Goal: Submit feedback/report problem: Submit feedback/report problem

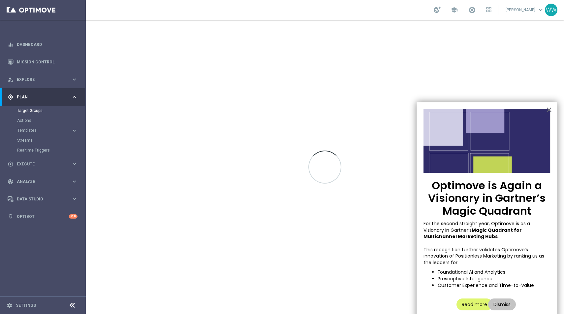
click at [501, 205] on p "Optimove is Again a Visionary in Gartner’s Magic Quadrant" at bounding box center [486, 198] width 127 height 38
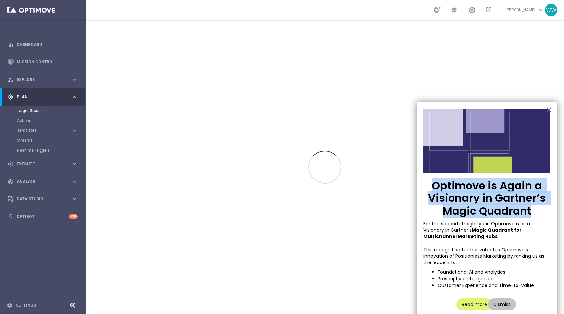
click at [501, 205] on p "Optimove is Again a Visionary in Gartner’s Magic Quadrant" at bounding box center [486, 198] width 127 height 38
click at [468, 194] on p "Optimove is Again a Visionary in Gartner’s Magic Quadrant" at bounding box center [486, 198] width 127 height 38
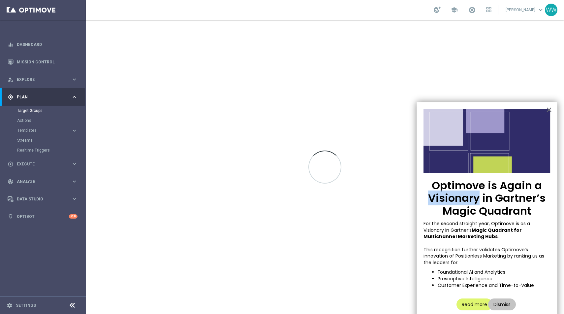
click at [468, 194] on p "Optimove is Again a Visionary in Gartner’s Magic Quadrant" at bounding box center [486, 198] width 127 height 38
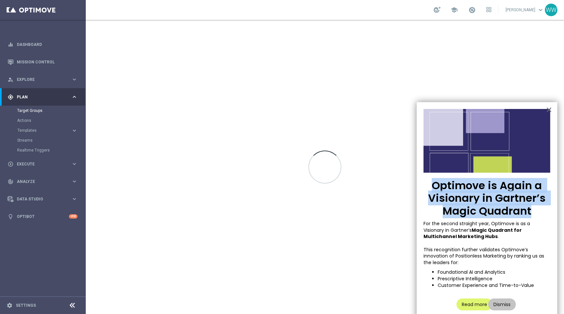
click at [468, 194] on p "Optimove is Again a Visionary in Gartner’s Magic Quadrant" at bounding box center [486, 198] width 127 height 38
click at [480, 306] on button "Read more" at bounding box center [474, 304] width 36 height 12
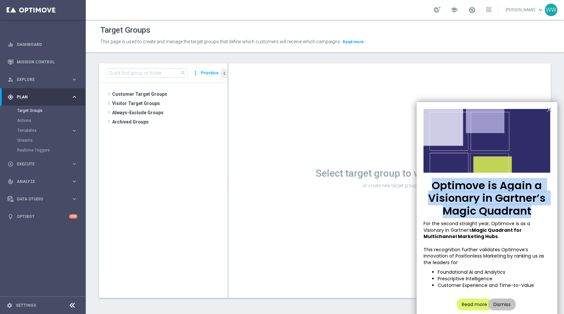
click at [548, 112] on button "×" at bounding box center [549, 109] width 6 height 11
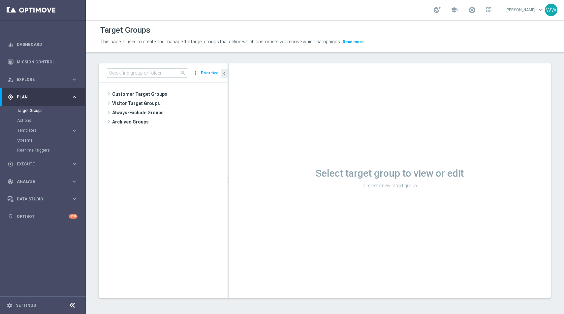
click at [522, 10] on link "Wojciech Witek keyboard_arrow_down" at bounding box center [525, 10] width 40 height 10
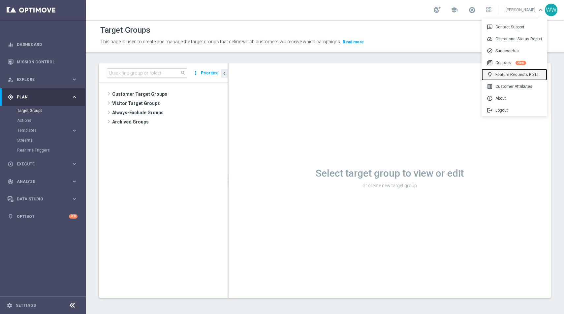
click at [509, 75] on div "lightbulb Feature Requests Portal" at bounding box center [514, 75] width 66 height 12
